Goal: Task Accomplishment & Management: Use online tool/utility

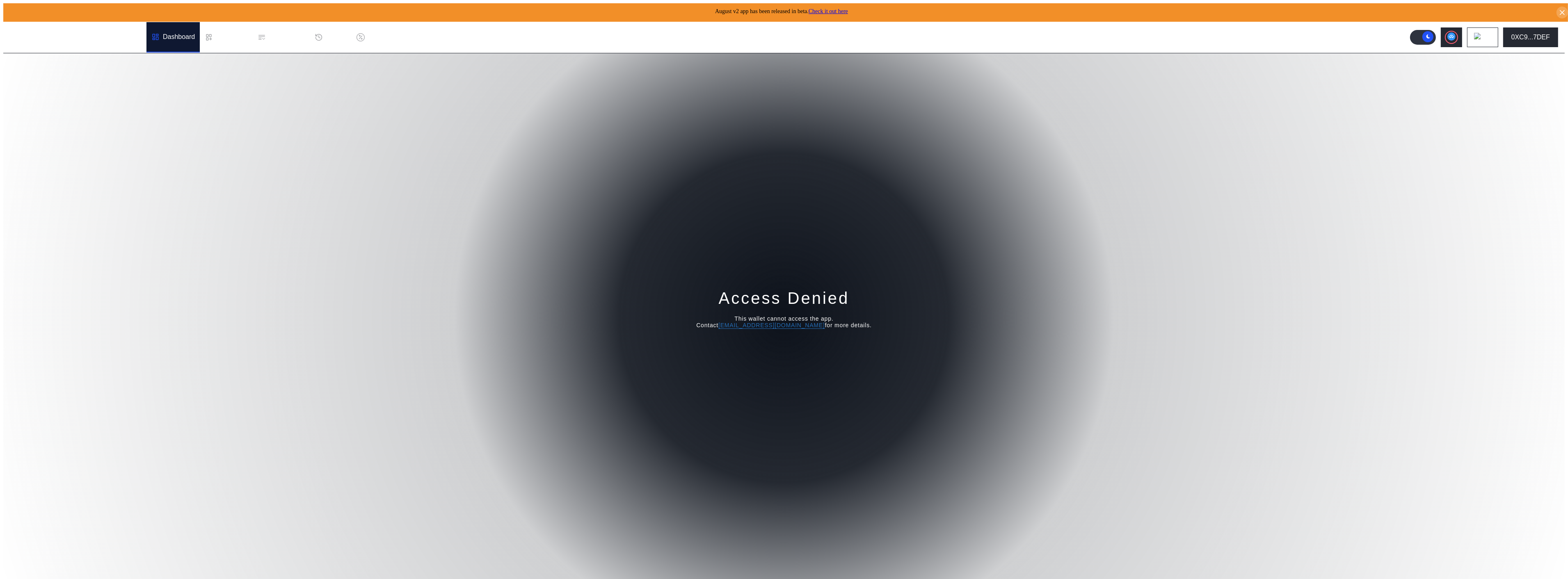
click at [972, 171] on div "Access Denied This wallet cannot access the app. Contact [EMAIL_ADDRESS][DOMAIN…" at bounding box center [784, 318] width 1561 height 529
click at [1547, 32] on button "0XC9...7DEF" at bounding box center [1530, 37] width 55 height 20
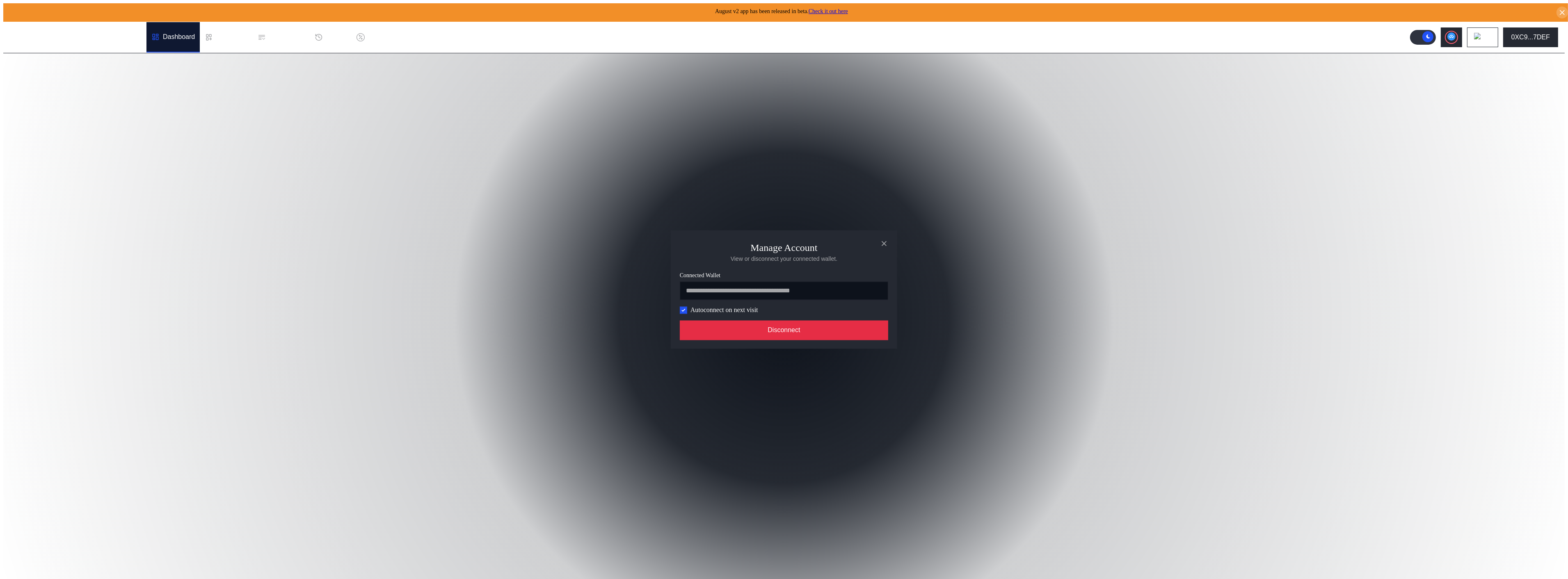
click at [830, 329] on button "Disconnect" at bounding box center [784, 330] width 208 height 20
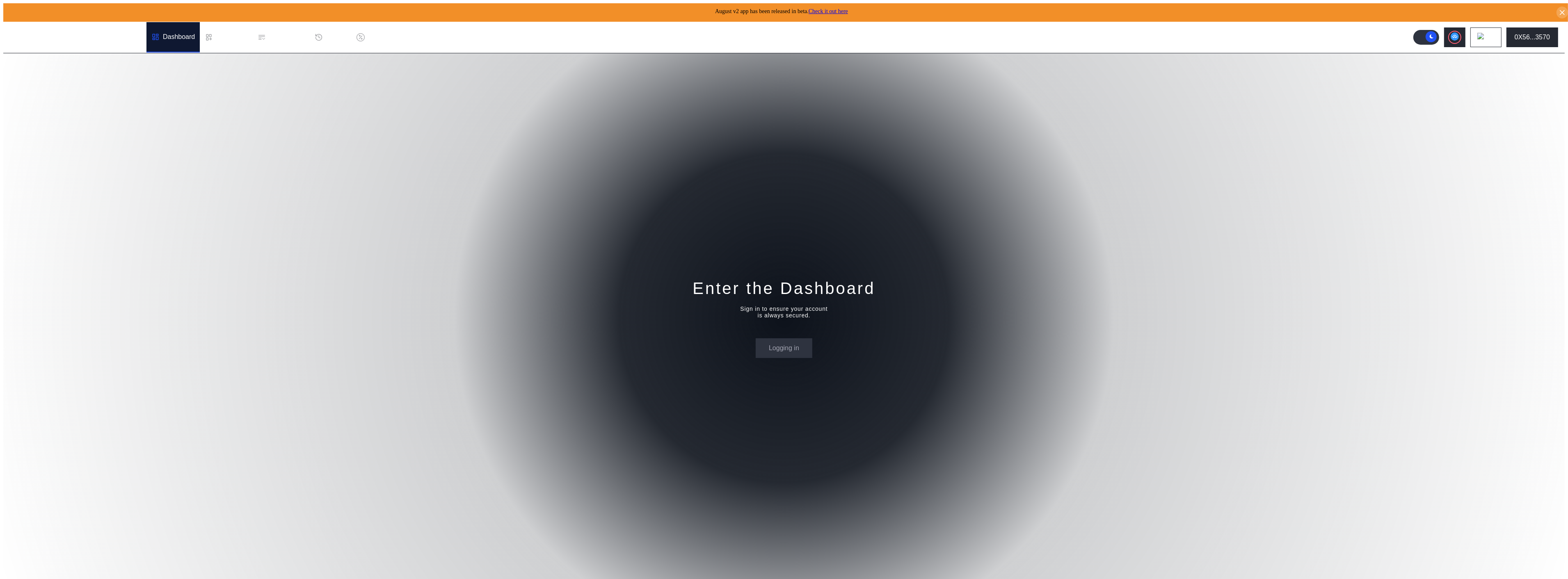
drag, startPoint x: 928, startPoint y: 169, endPoint x: 862, endPoint y: 212, distance: 78.8
click at [928, 169] on div "Enter the Dashboard Sign in to ensure your account is always secured. Logging in" at bounding box center [784, 318] width 1561 height 529
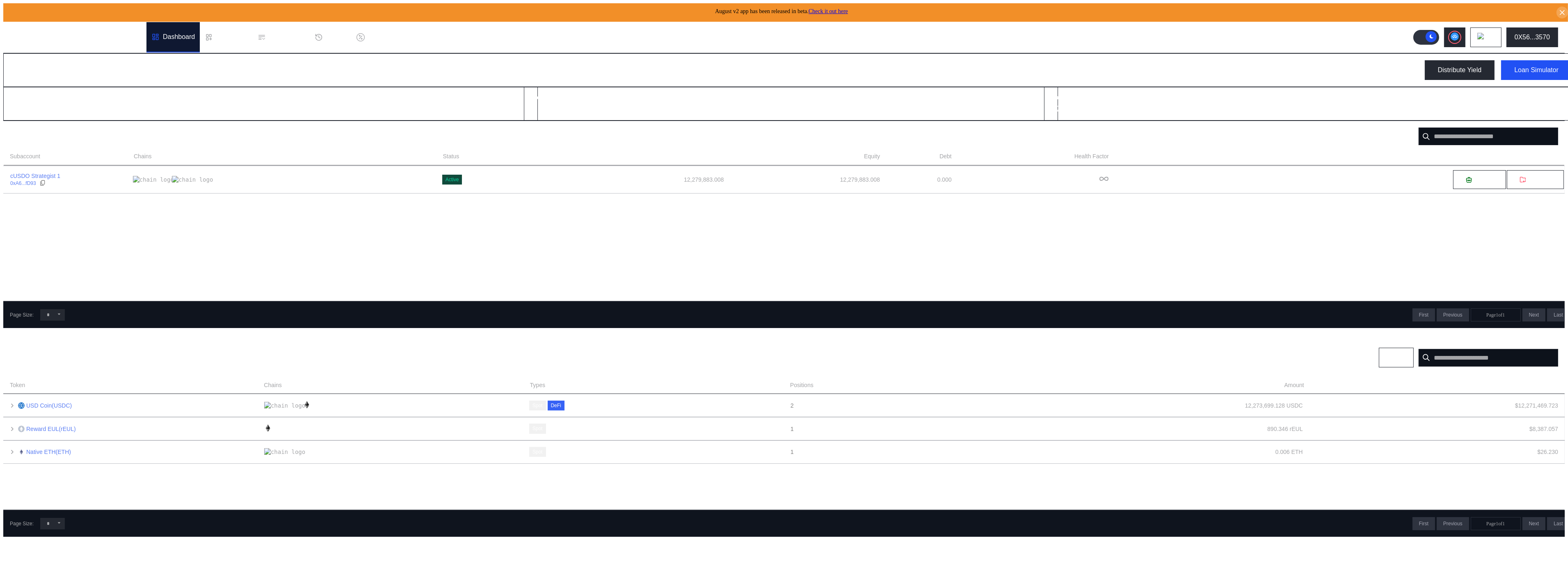
click at [389, 334] on div "Positions Show Zero Balances Chain Avalanche Ethereum Arbitrum One Polygon Base…" at bounding box center [784, 357] width 1561 height 46
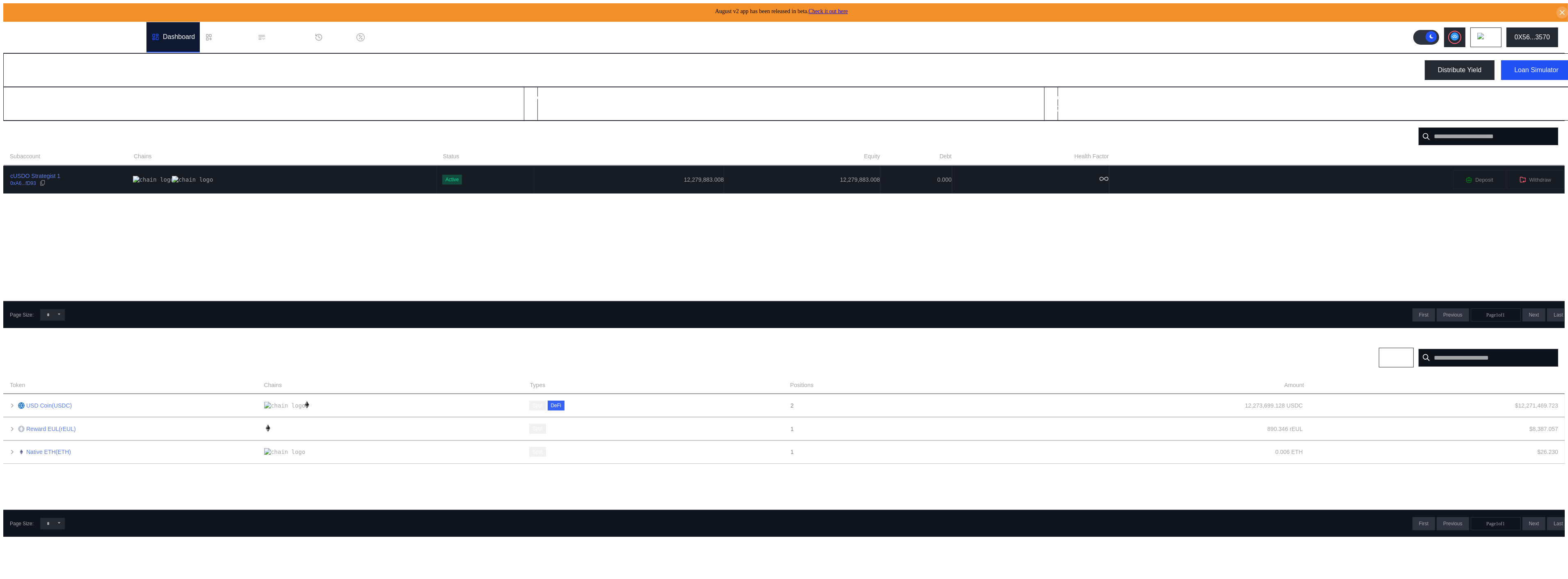
click at [534, 166] on td "12,279,883.008" at bounding box center [629, 179] width 191 height 27
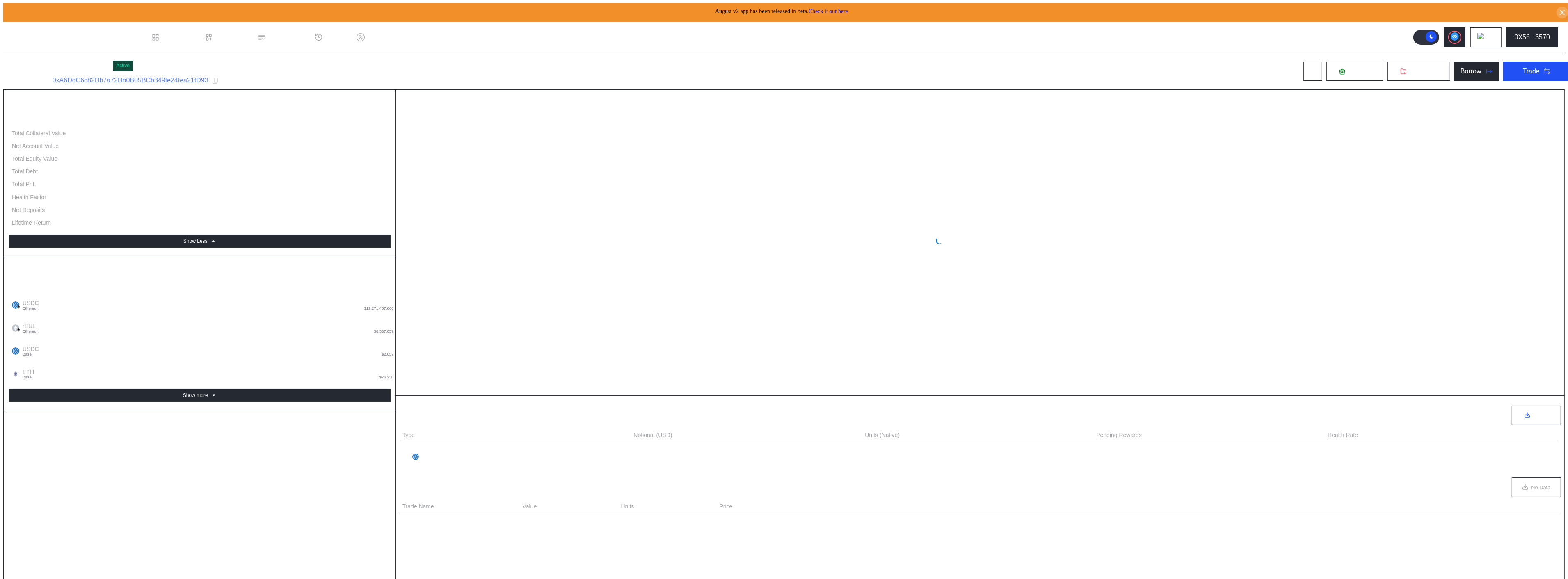
select select "*"
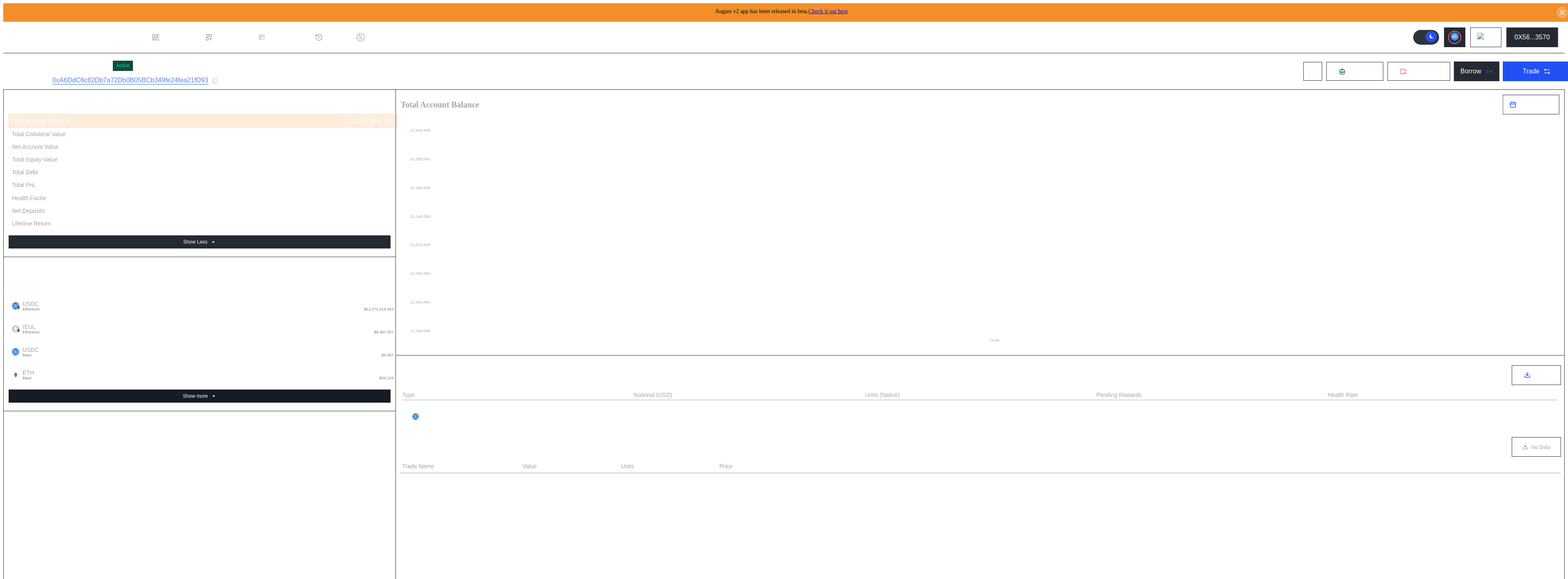
click at [228, 389] on button "Show more" at bounding box center [200, 395] width 382 height 13
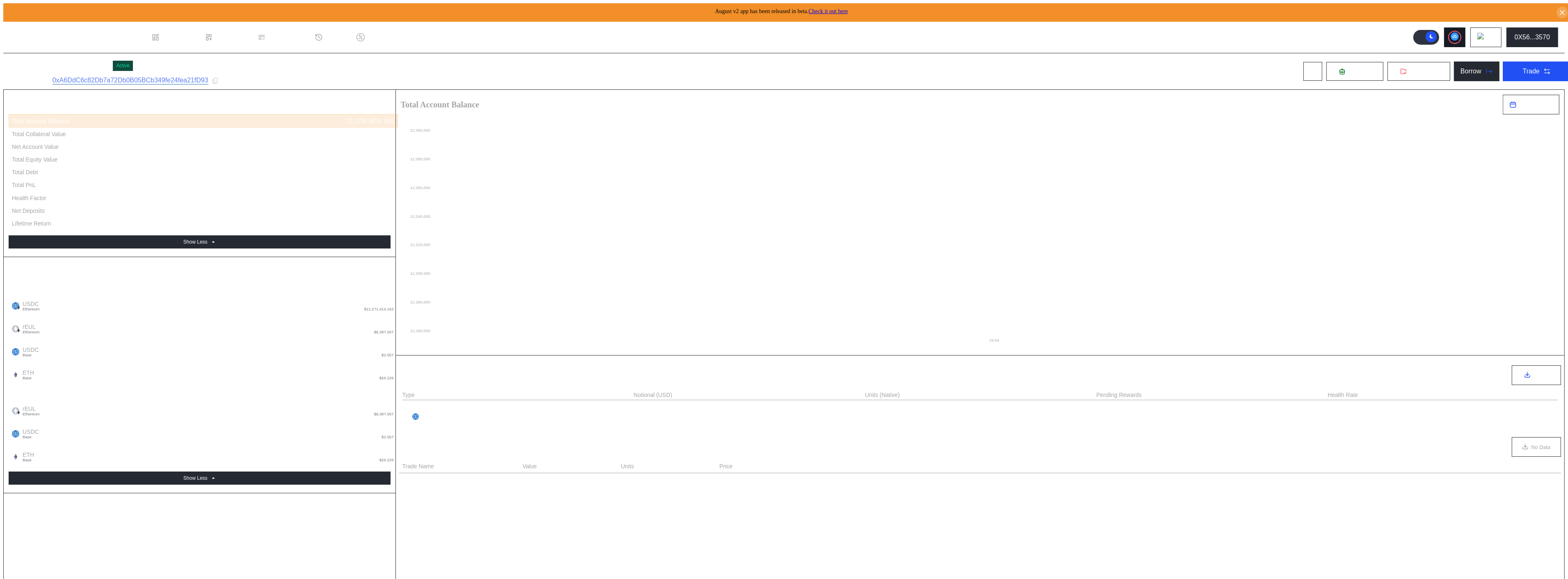
click at [1459, 32] on icon at bounding box center [1454, 36] width 8 height 8
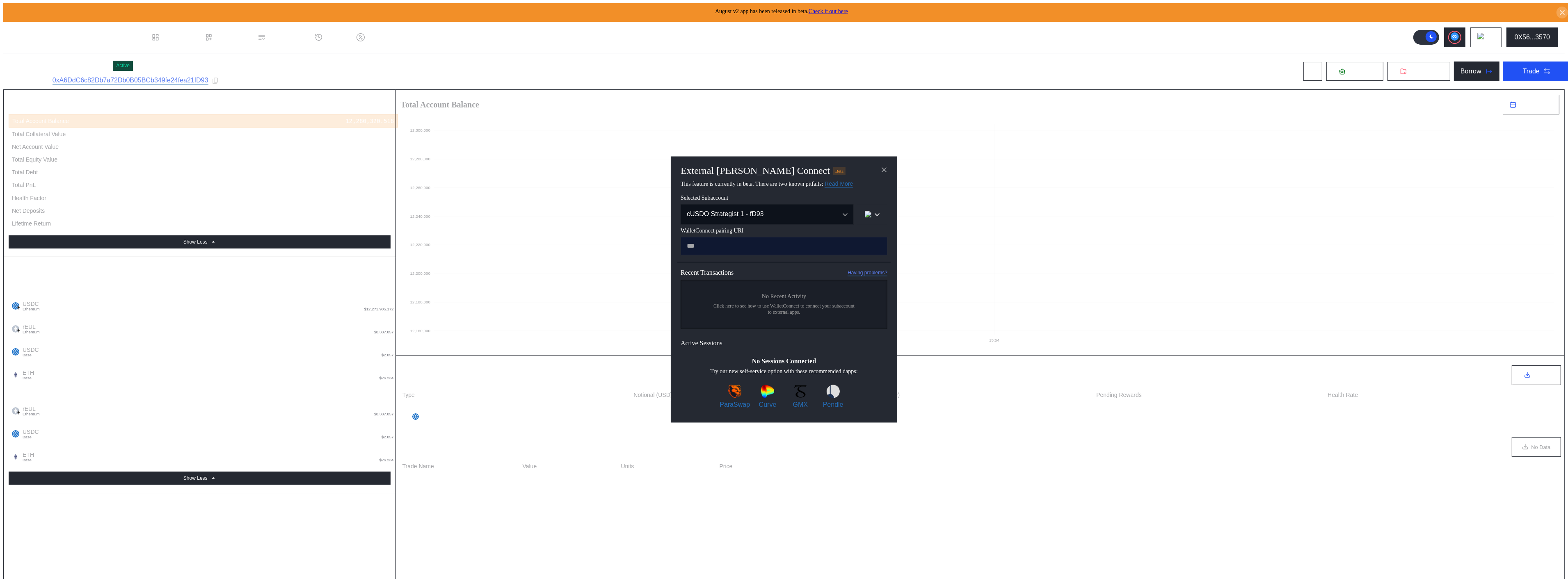
paste input "**********"
type input "**********"
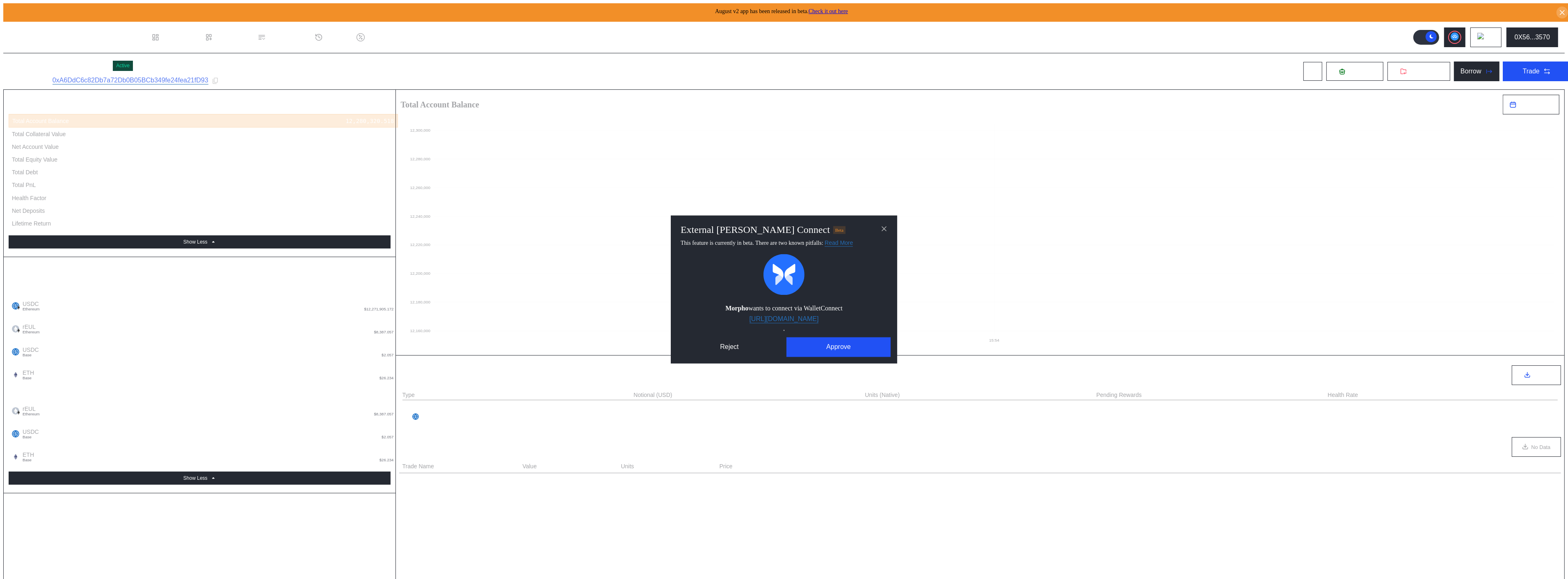
click at [864, 334] on div "Morpho wants to connect via WalletConnect [URL][DOMAIN_NAME] Reject Approve" at bounding box center [784, 306] width 213 height 103
click at [859, 341] on button "Approve" at bounding box center [838, 347] width 104 height 20
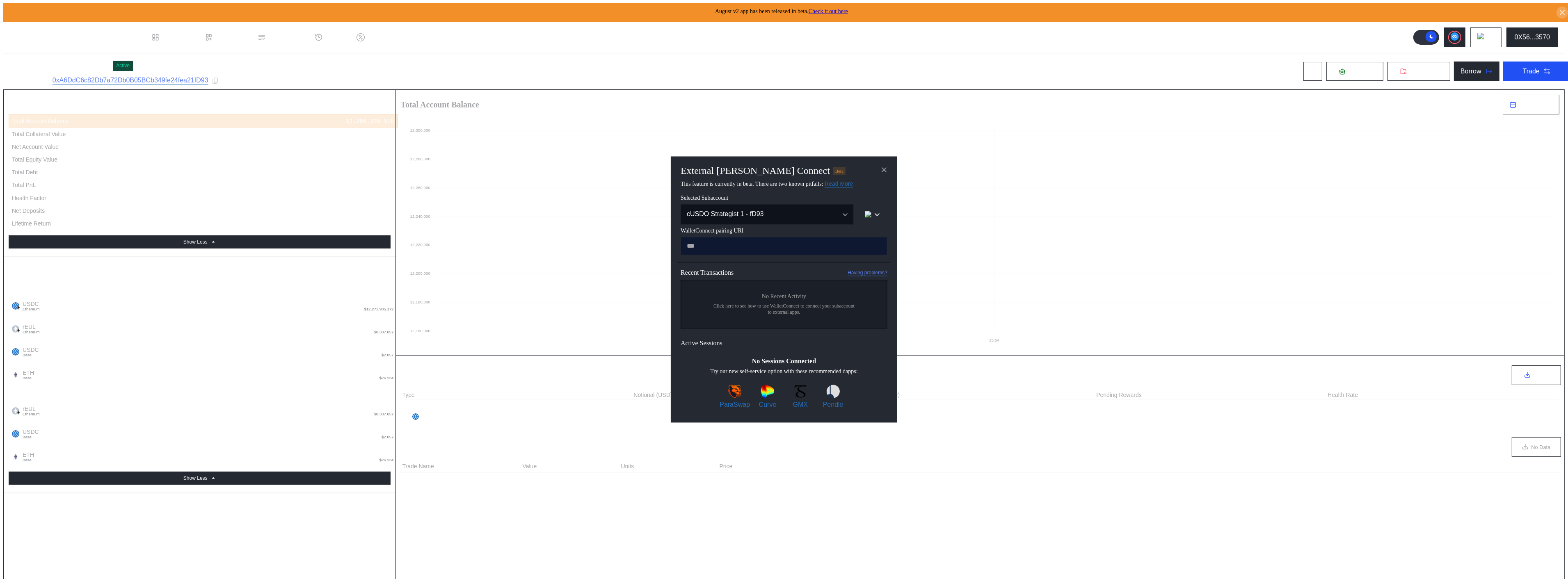
click at [847, 248] on input "modal" at bounding box center [784, 246] width 206 height 19
type input "**********"
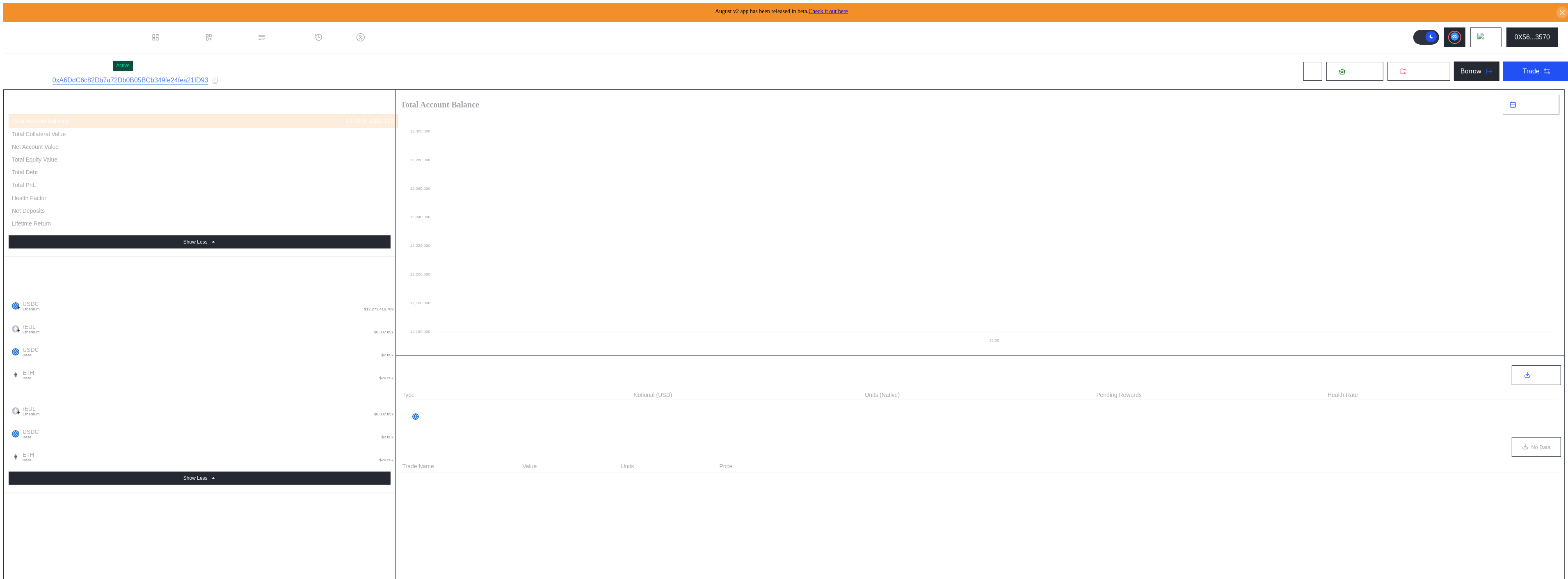
click at [1080, 114] on icon "15:55 12,160,000 12,180,000 12,200,000 12,220,000 12,240,000 12,260,000 12,280,…" at bounding box center [980, 230] width 1168 height 232
click at [577, 114] on icon "15:55 12,160,000 12,180,000 12,200,000 12,220,000 12,240,000 12,260,000 12,280,…" at bounding box center [980, 230] width 1168 height 232
click at [1465, 31] on button at bounding box center [1454, 37] width 21 height 20
